Goal: Check status: Check status

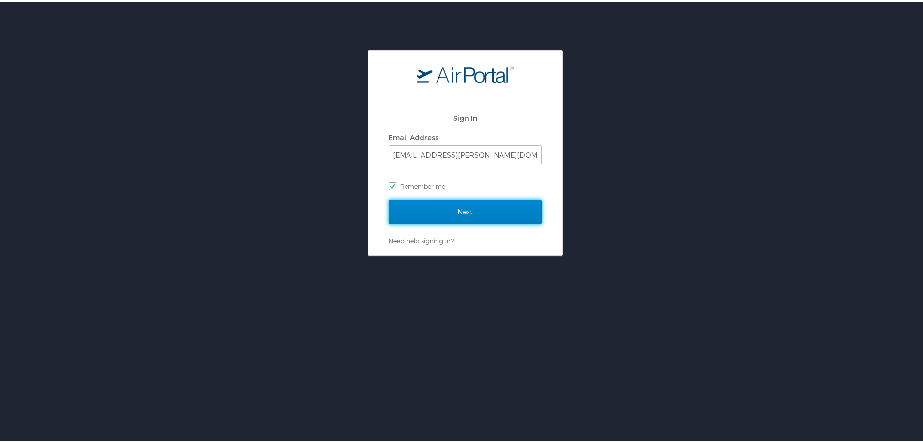
click at [433, 209] on input "Next" at bounding box center [465, 210] width 153 height 24
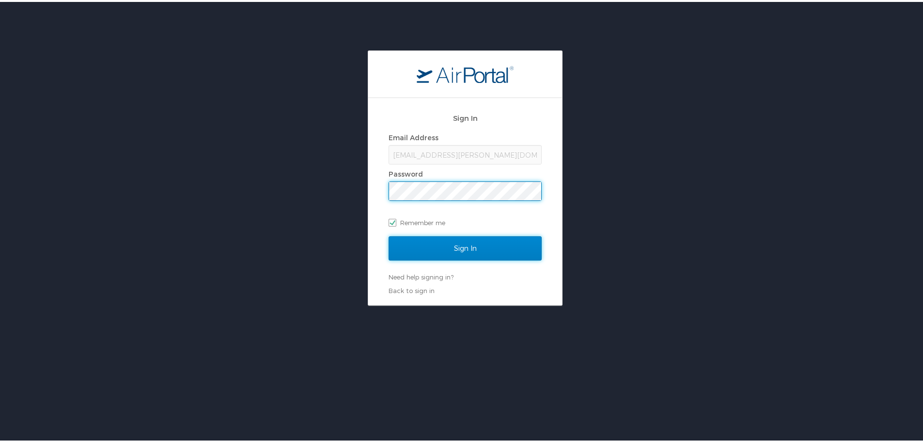
click at [507, 253] on input "Sign In" at bounding box center [465, 246] width 153 height 24
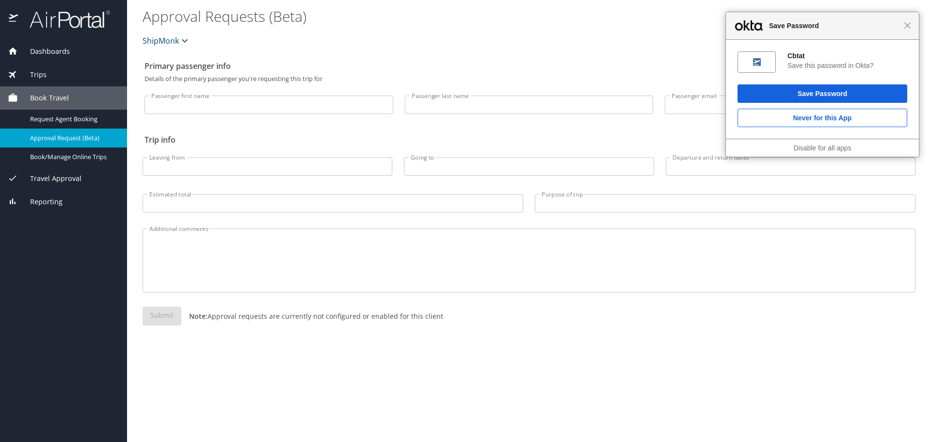
click at [276, 11] on \(Beta\) "Approval Requests (Beta)" at bounding box center [487, 16] width 691 height 30
click at [297, 17] on \(Beta\) "Approval Requests (Beta)" at bounding box center [487, 16] width 691 height 30
